Goal: Information Seeking & Learning: Learn about a topic

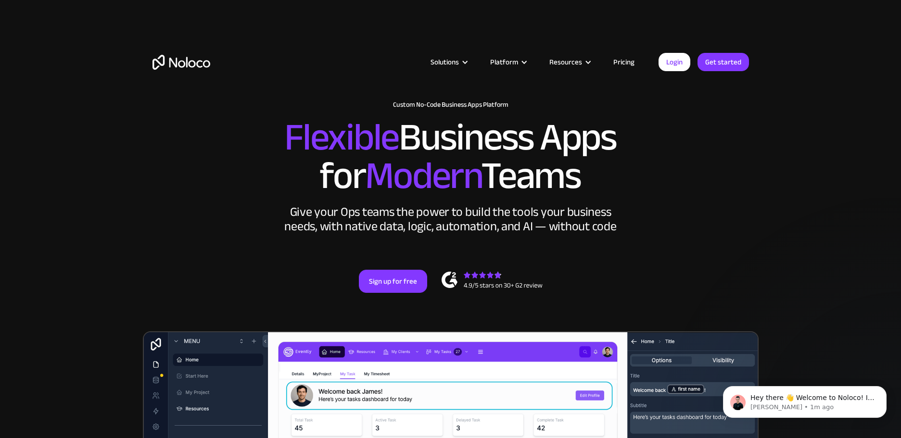
click at [632, 60] on link "Pricing" at bounding box center [624, 62] width 45 height 13
